Goal: Task Accomplishment & Management: Use online tool/utility

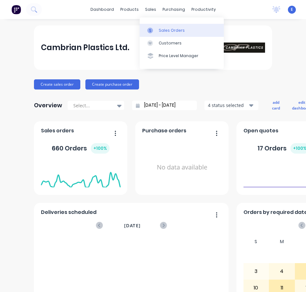
click at [164, 31] on div "Sales Orders" at bounding box center [172, 31] width 26 height 6
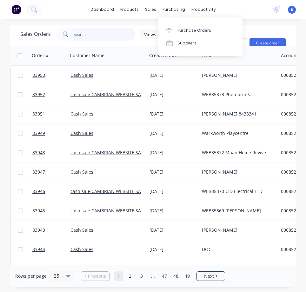
click at [89, 37] on input "text" at bounding box center [105, 34] width 62 height 13
click at [86, 37] on input "text" at bounding box center [105, 34] width 62 height 13
click at [85, 37] on input "text" at bounding box center [105, 34] width 62 height 13
click at [83, 36] on input "text" at bounding box center [105, 34] width 62 height 13
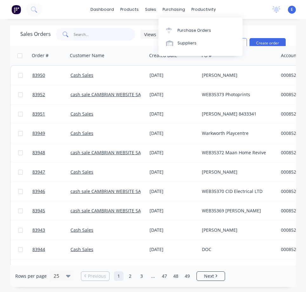
click at [83, 36] on input "text" at bounding box center [105, 34] width 62 height 13
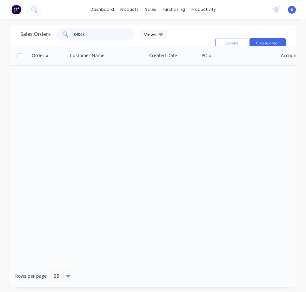
type input "84068"
click at [42, 50] on icon "button" at bounding box center [39, 53] width 6 height 6
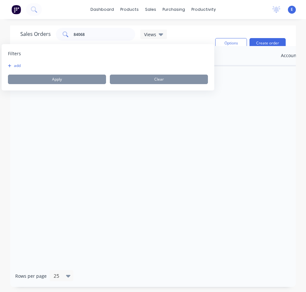
click at [17, 65] on button "add" at bounding box center [16, 65] width 16 height 5
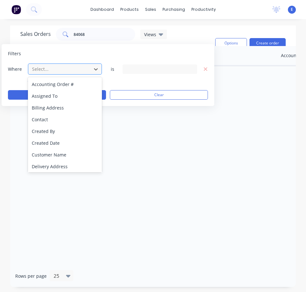
click at [43, 67] on div at bounding box center [59, 69] width 57 height 8
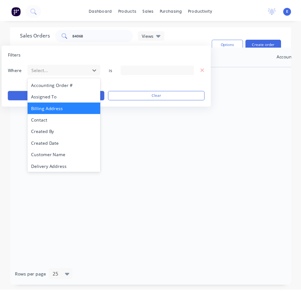
scroll to position [154, 0]
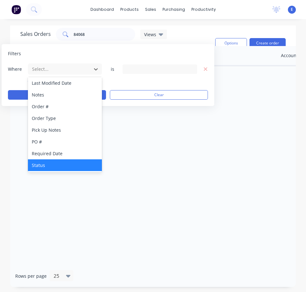
drag, startPoint x: 43, startPoint y: 167, endPoint x: 121, endPoint y: 131, distance: 85.2
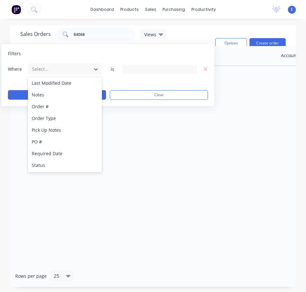
click at [43, 167] on div "Status" at bounding box center [65, 165] width 74 height 12
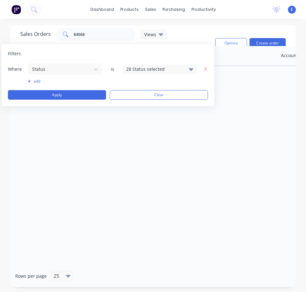
click at [189, 70] on icon at bounding box center [191, 69] width 4 height 7
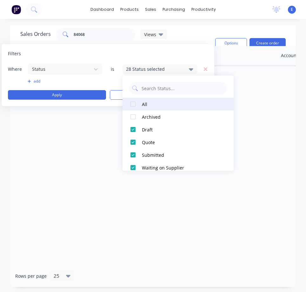
click at [133, 105] on div at bounding box center [133, 104] width 13 height 13
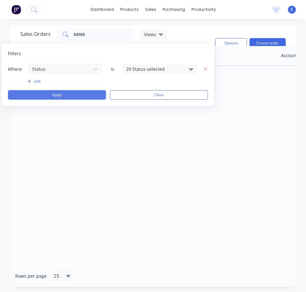
click at [47, 95] on button "Apply" at bounding box center [57, 95] width 98 height 10
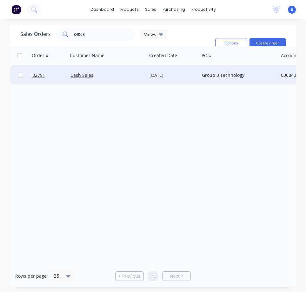
click at [121, 71] on div "Cash Sales" at bounding box center [107, 75] width 79 height 19
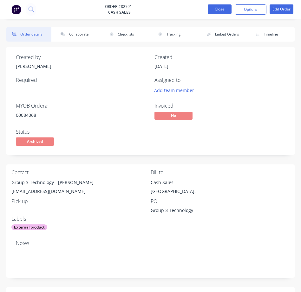
click at [222, 12] on button "Close" at bounding box center [220, 9] width 24 height 10
